Goal: Check status: Check status

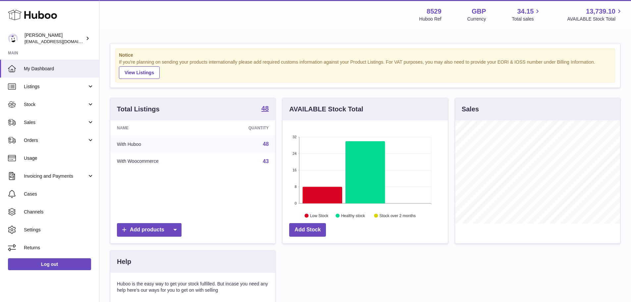
scroll to position [103, 165]
click at [42, 118] on link "Sales" at bounding box center [49, 122] width 99 height 18
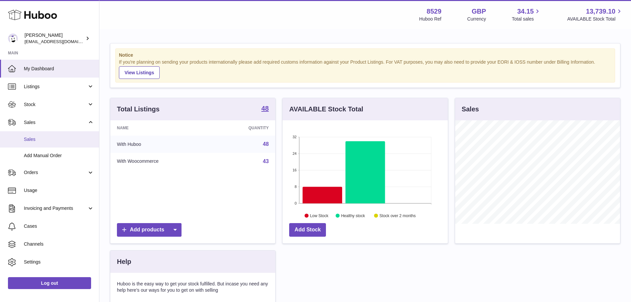
click at [46, 145] on link "Sales" at bounding box center [49, 139] width 99 height 16
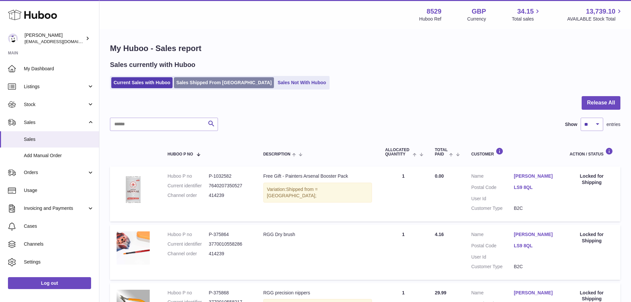
click at [188, 81] on link "Sales Shipped From [GEOGRAPHIC_DATA]" at bounding box center [224, 82] width 100 height 11
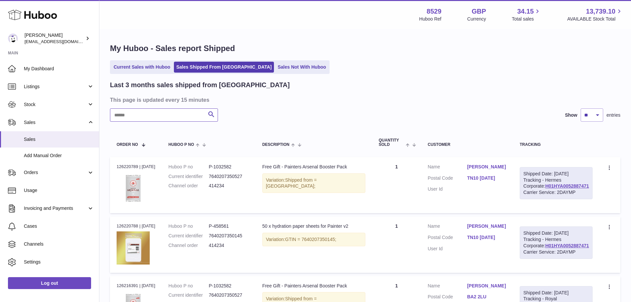
paste input "******"
type input "******"
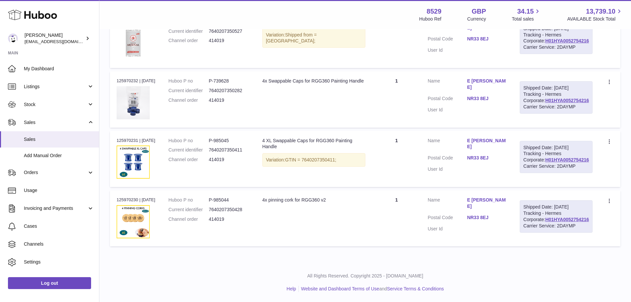
scroll to position [204, 0]
click at [223, 197] on dd "P-985044" at bounding box center [229, 200] width 40 height 6
copy dd "985044"
click at [277, 195] on td "Description 4x pinning cork for RGG360 v2" at bounding box center [314, 218] width 117 height 56
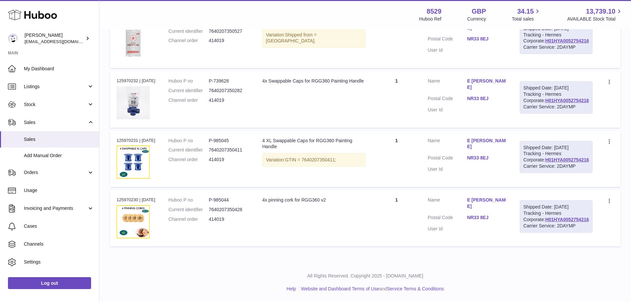
scroll to position [138, 0]
